Goal: Task Accomplishment & Management: Manage account settings

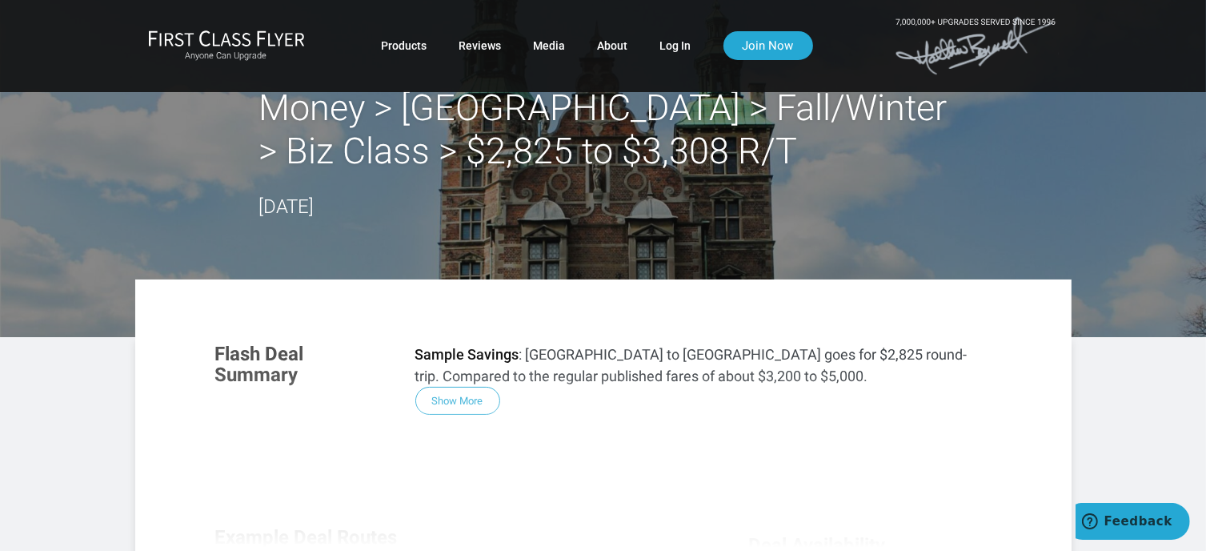
click at [462, 399] on div "Flash Deal Summary Sample Savings : Miami to Copenhagen goes for $2,825 round-t…" at bounding box center [603, 545] width 808 height 436
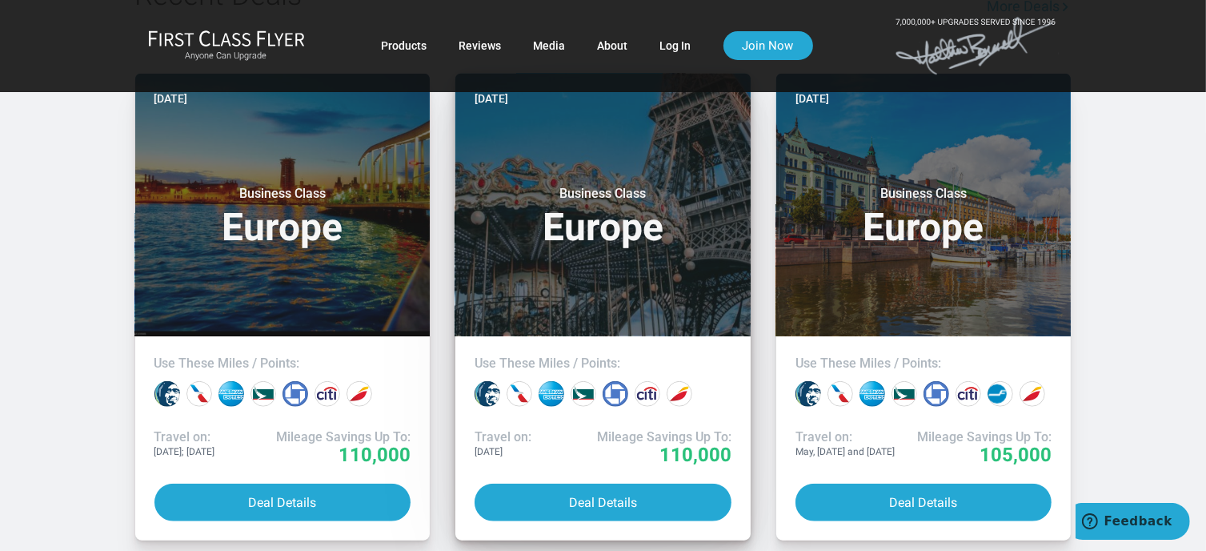
scroll to position [1285, 0]
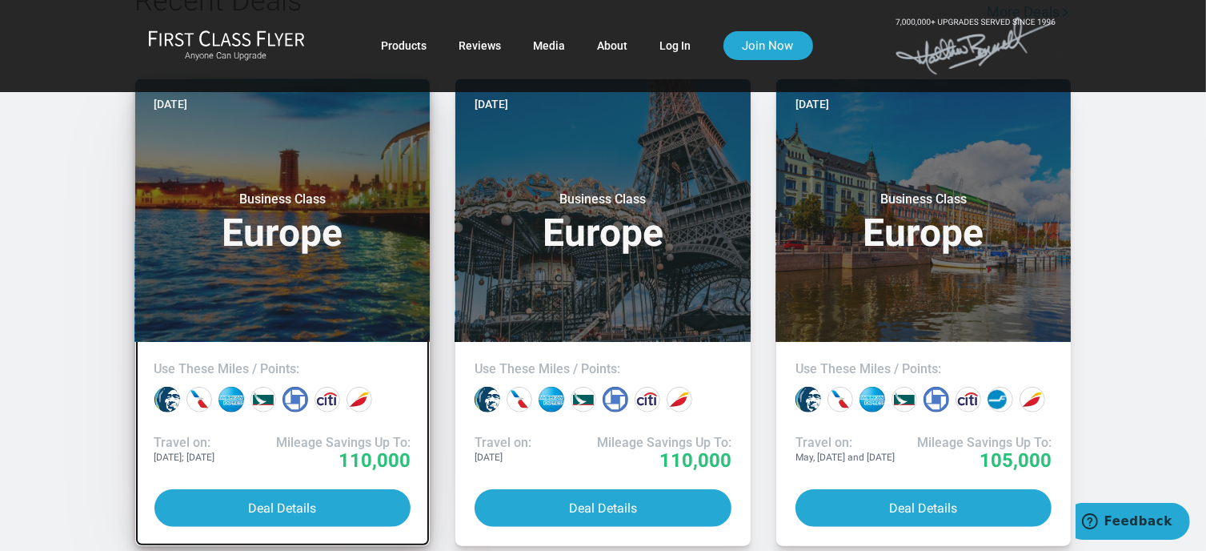
click at [293, 282] on header "Today Business Class Europe" at bounding box center [282, 210] width 295 height 263
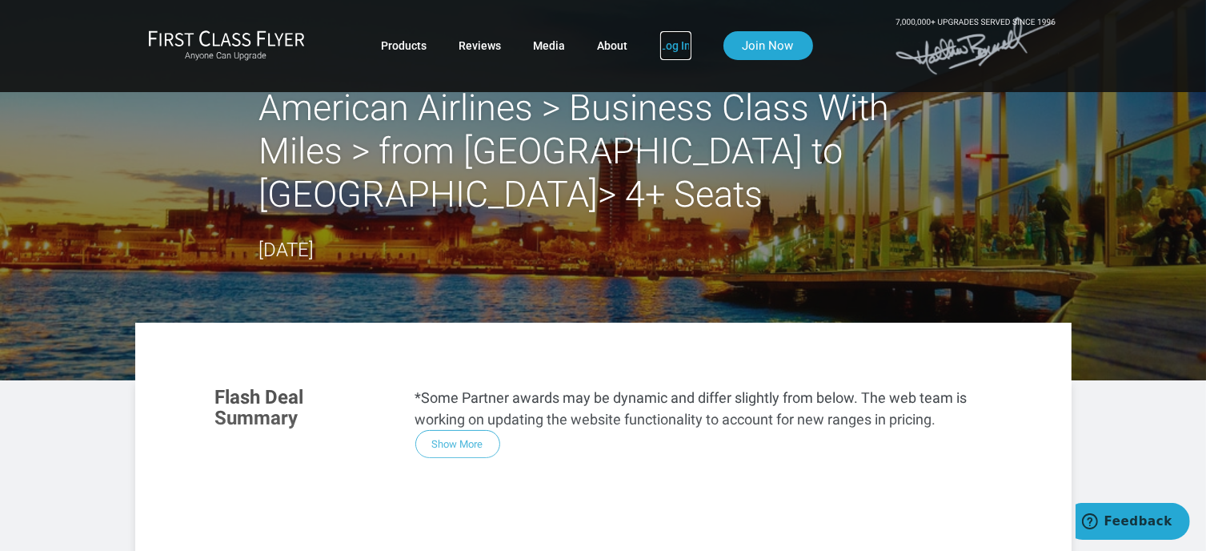
click at [671, 43] on link "Log In" at bounding box center [675, 45] width 31 height 29
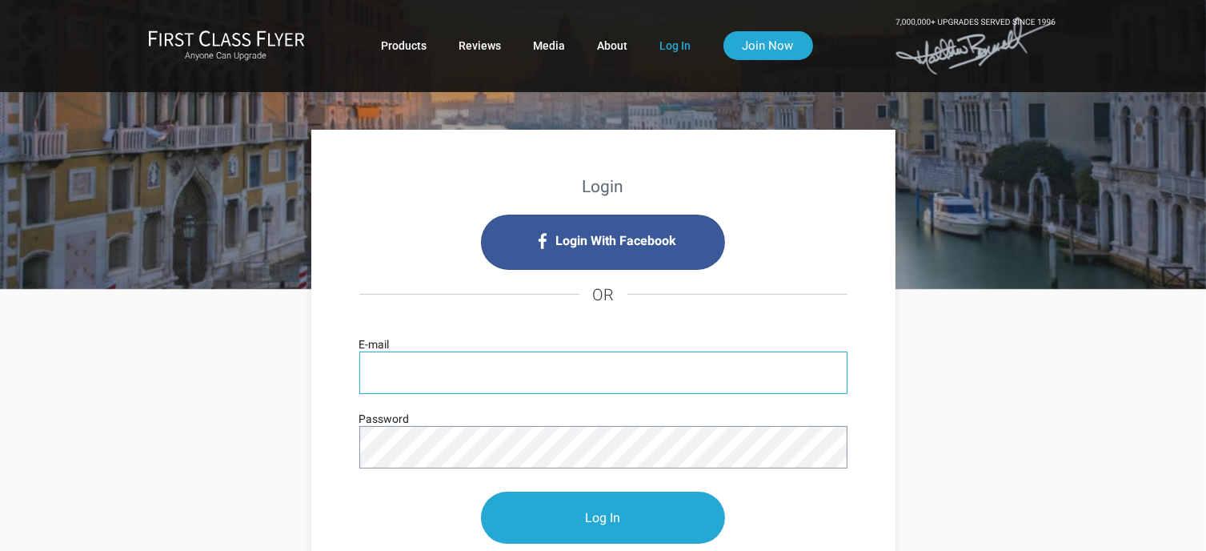
click at [411, 377] on input "E-mail" at bounding box center [603, 372] width 488 height 42
click at [475, 368] on input "E-mail" at bounding box center [603, 372] width 488 height 42
type input "[EMAIL_ADDRESS][DOMAIN_NAME]"
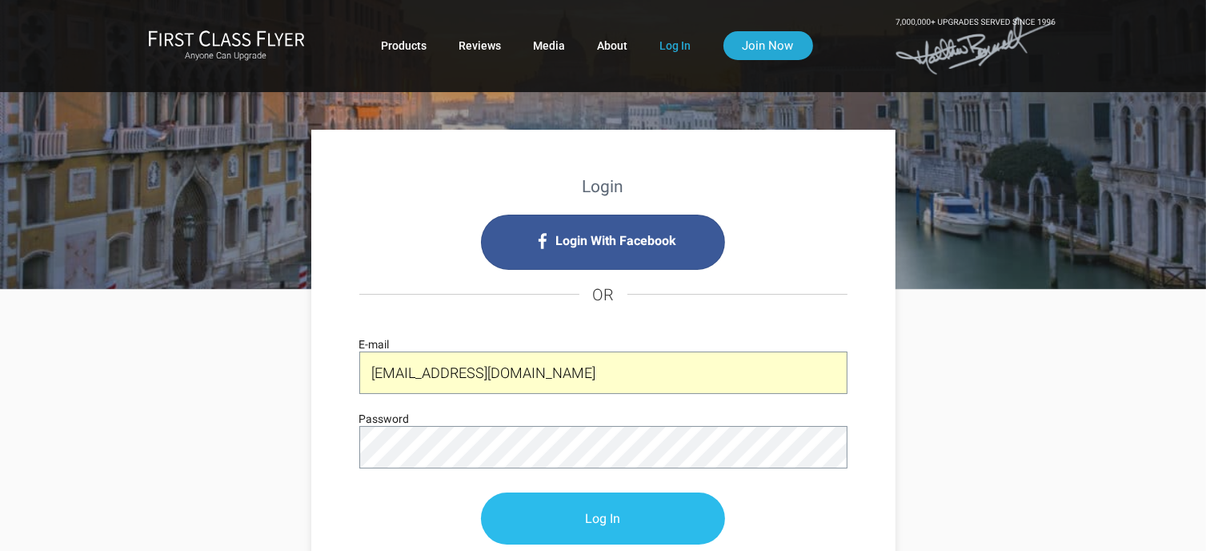
click at [608, 511] on input "Log In" at bounding box center [603, 518] width 244 height 52
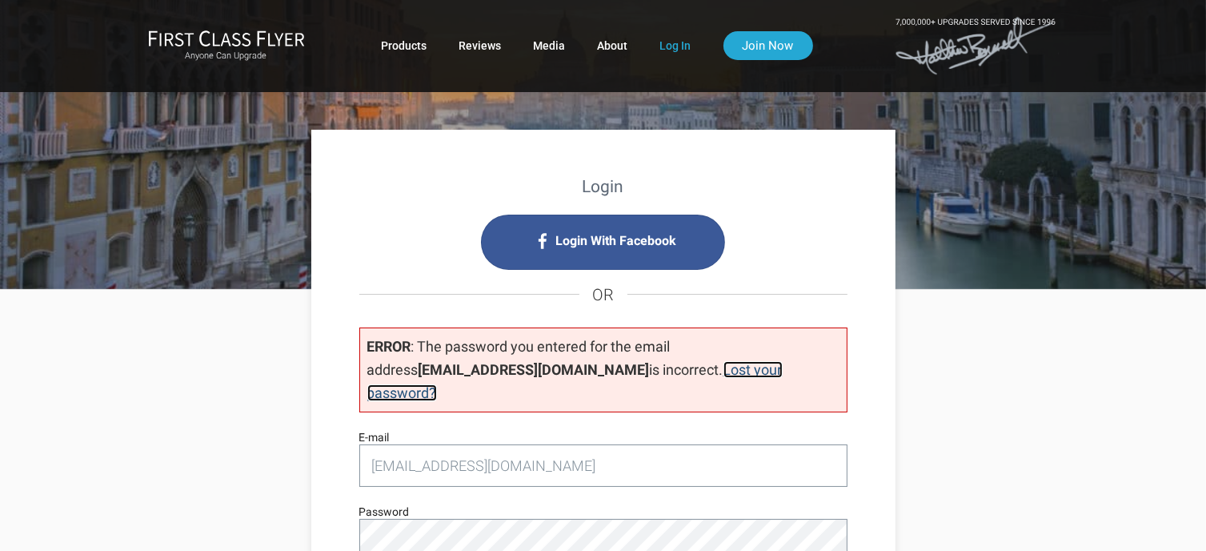
click at [674, 371] on link "Lost your password?" at bounding box center [574, 381] width 415 height 40
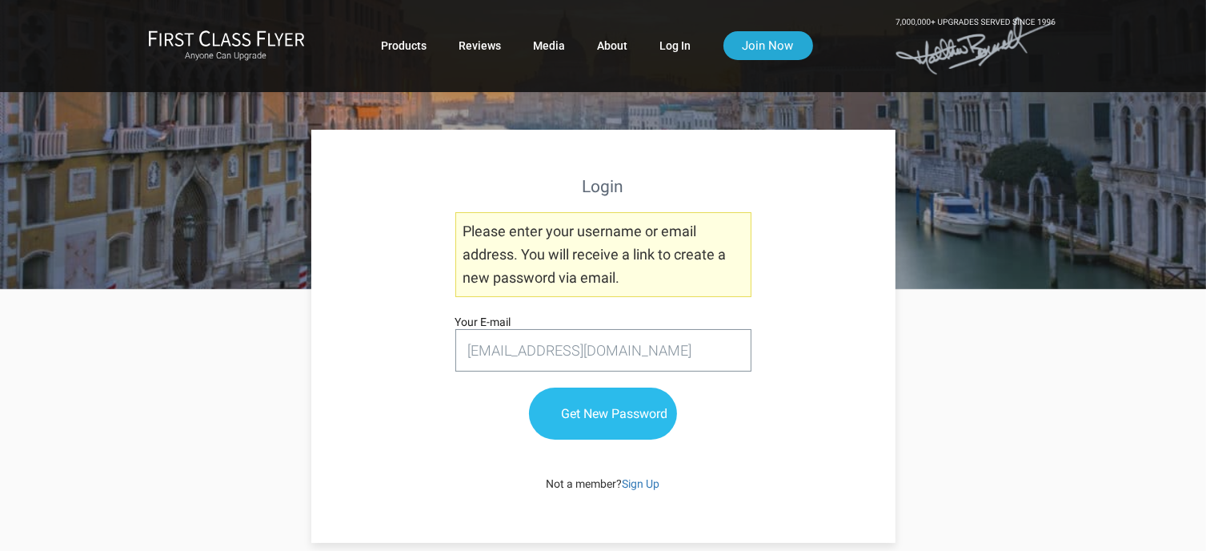
type input "[EMAIL_ADDRESS][DOMAIN_NAME]"
click at [589, 412] on input "Get New Password" at bounding box center [603, 414] width 148 height 52
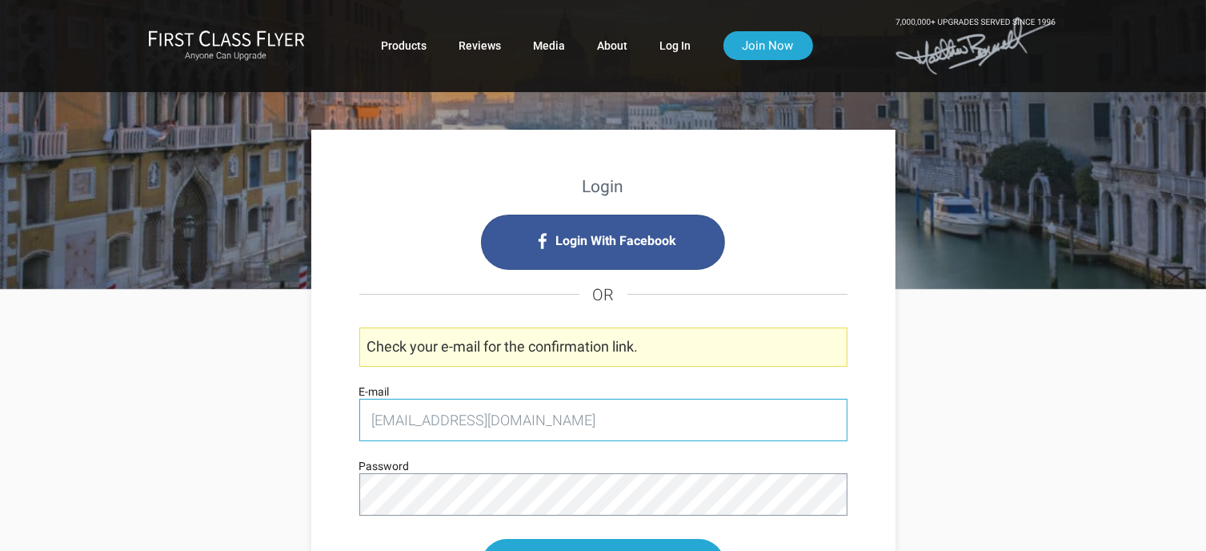
drag, startPoint x: 461, startPoint y: 415, endPoint x: 362, endPoint y: 419, distance: 99.3
click at [362, 419] on input "mstempatrael@yahoo.com" at bounding box center [603, 420] width 488 height 42
type input "mstempat@yahoo.com"
drag, startPoint x: 525, startPoint y: 424, endPoint x: 234, endPoint y: 387, distance: 293.8
click at [240, 409] on div "Login Login With Facebook OR Check your e-mail for the confirmation link. mstem…" at bounding box center [603, 527] width 936 height 475
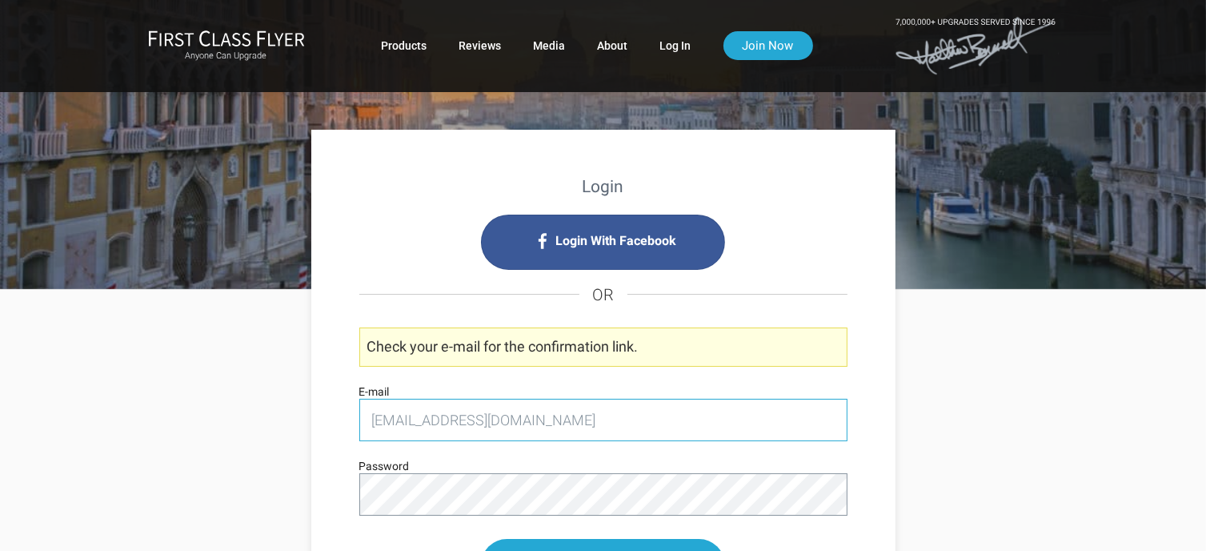
type input "mstempatravel@yahoo.com"
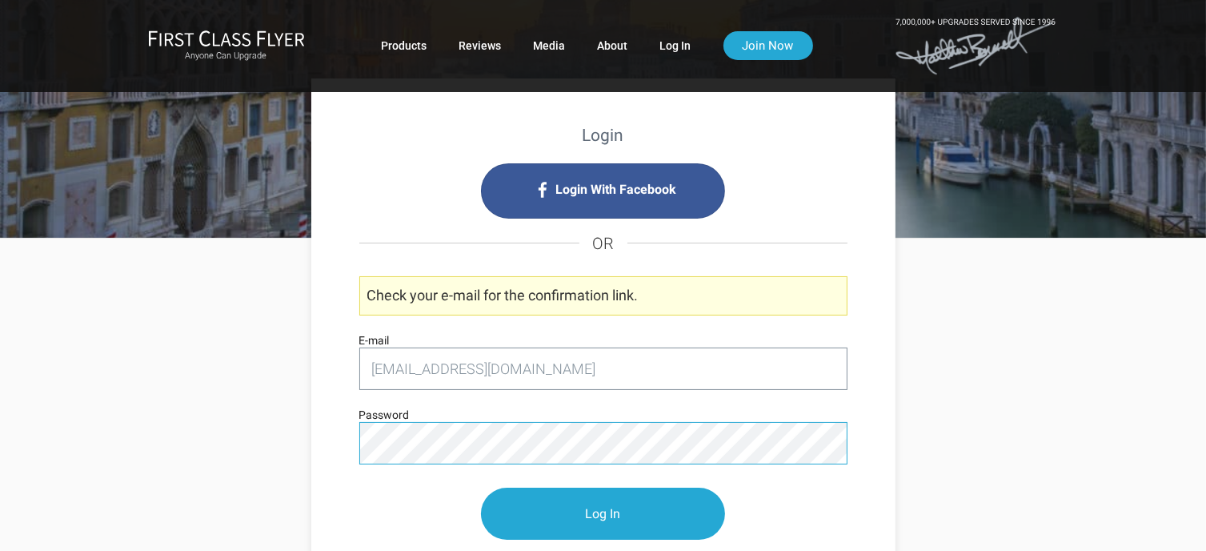
scroll to position [62, 0]
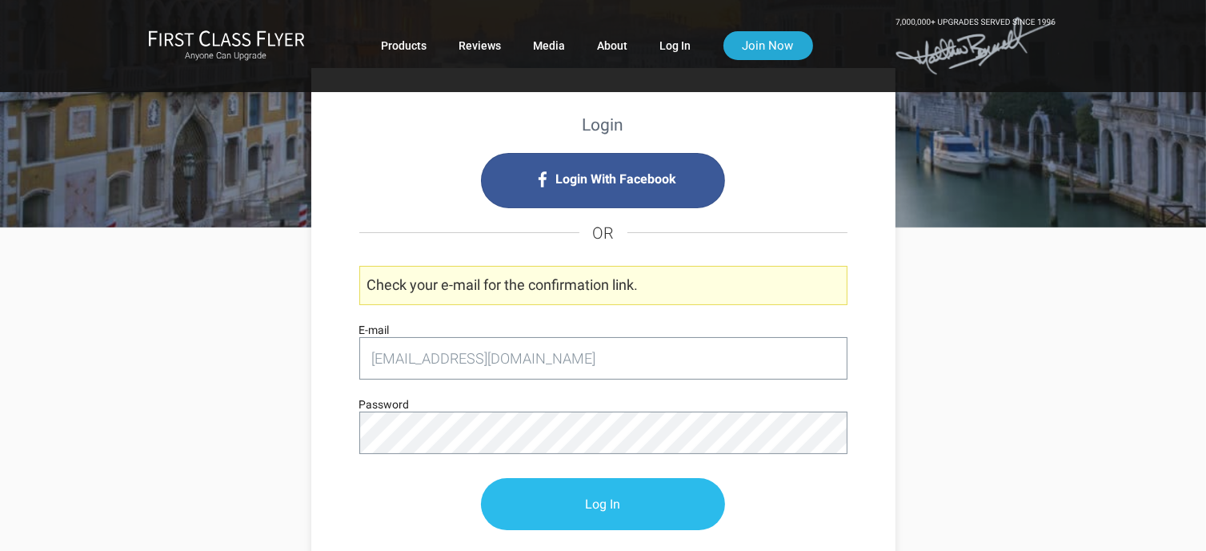
click at [621, 499] on input "Log In" at bounding box center [603, 504] width 244 height 52
